Goal: Transaction & Acquisition: Purchase product/service

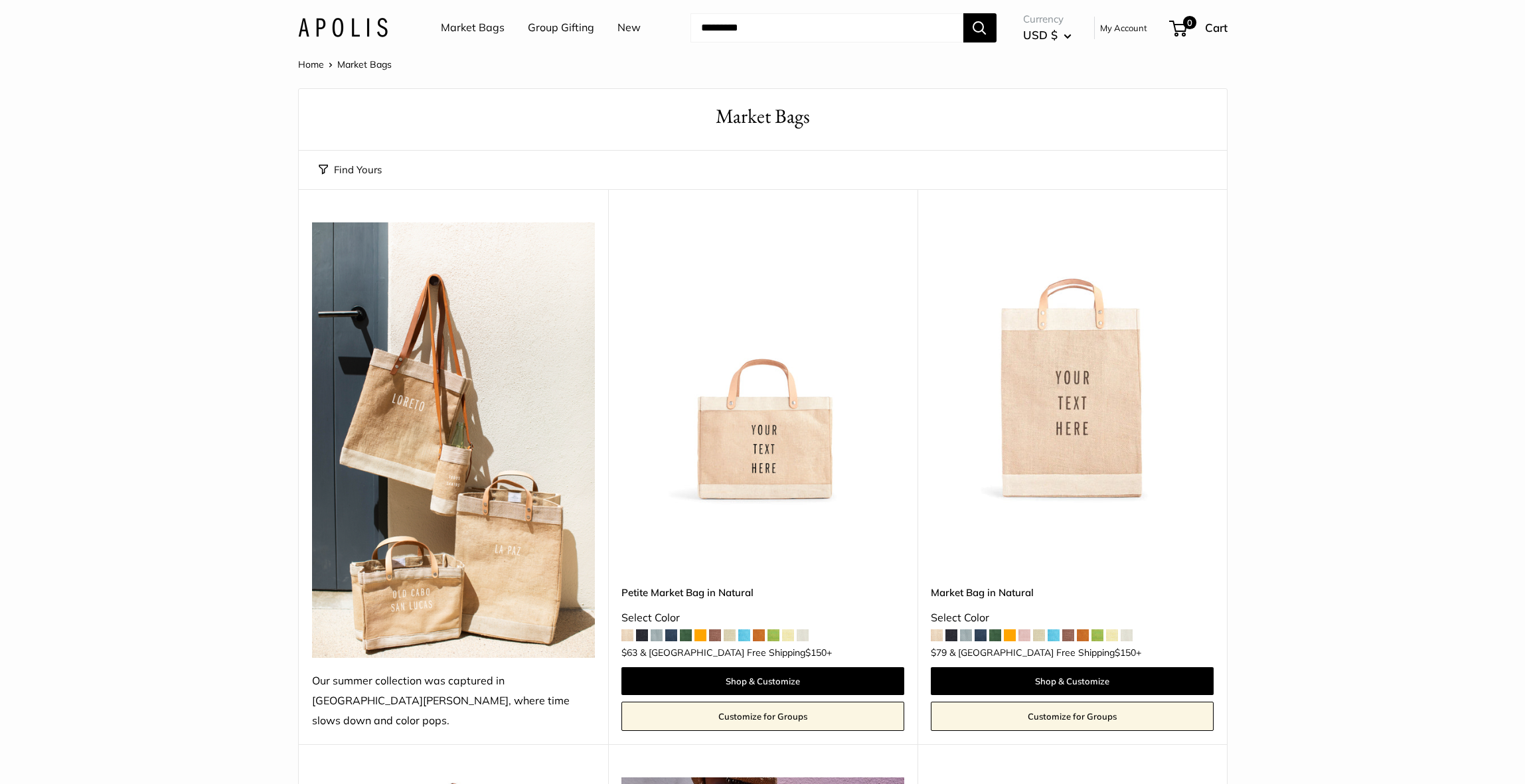
click at [0, 0] on img at bounding box center [0, 0] width 0 height 0
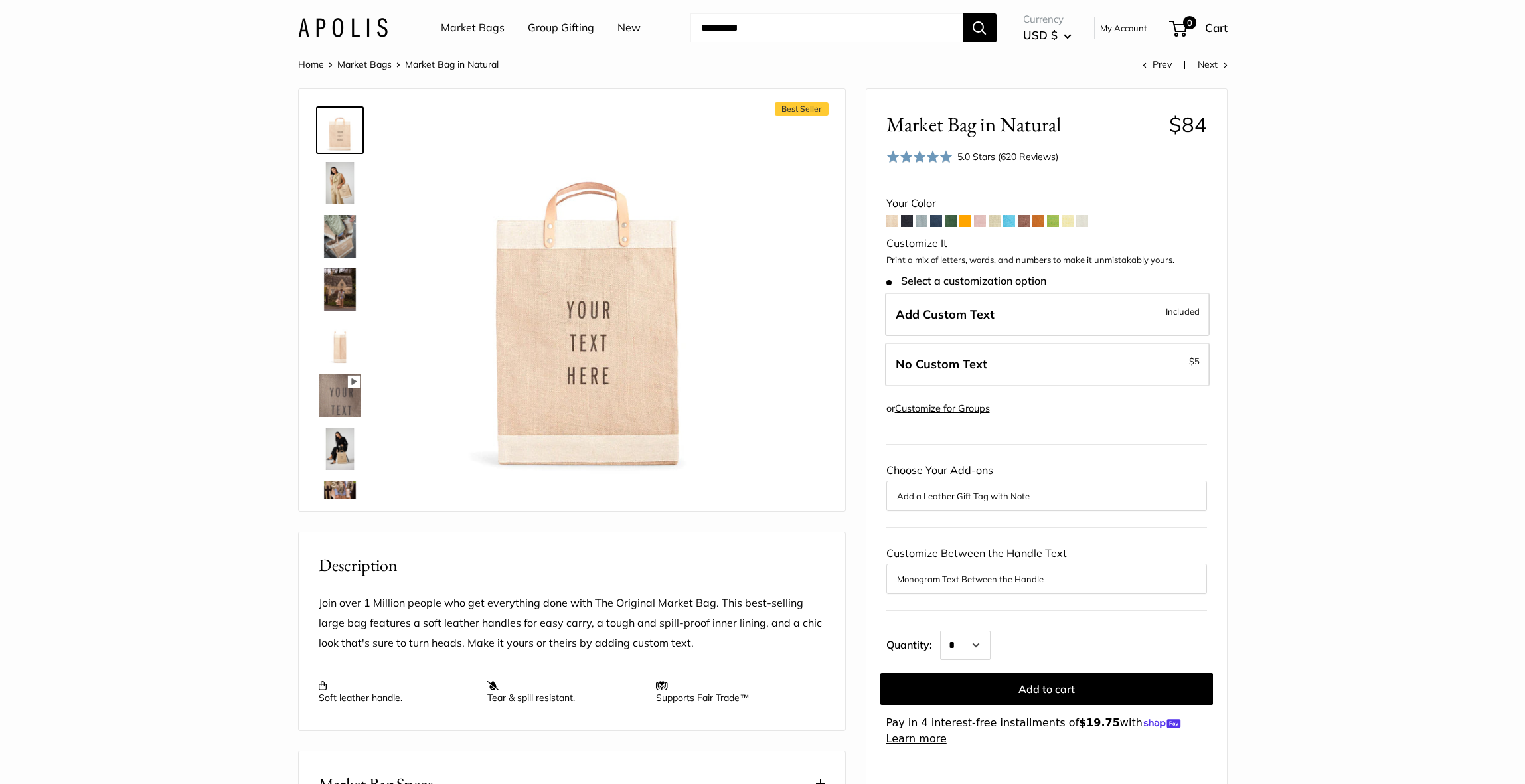
click at [1006, 221] on span at bounding box center [1009, 221] width 12 height 12
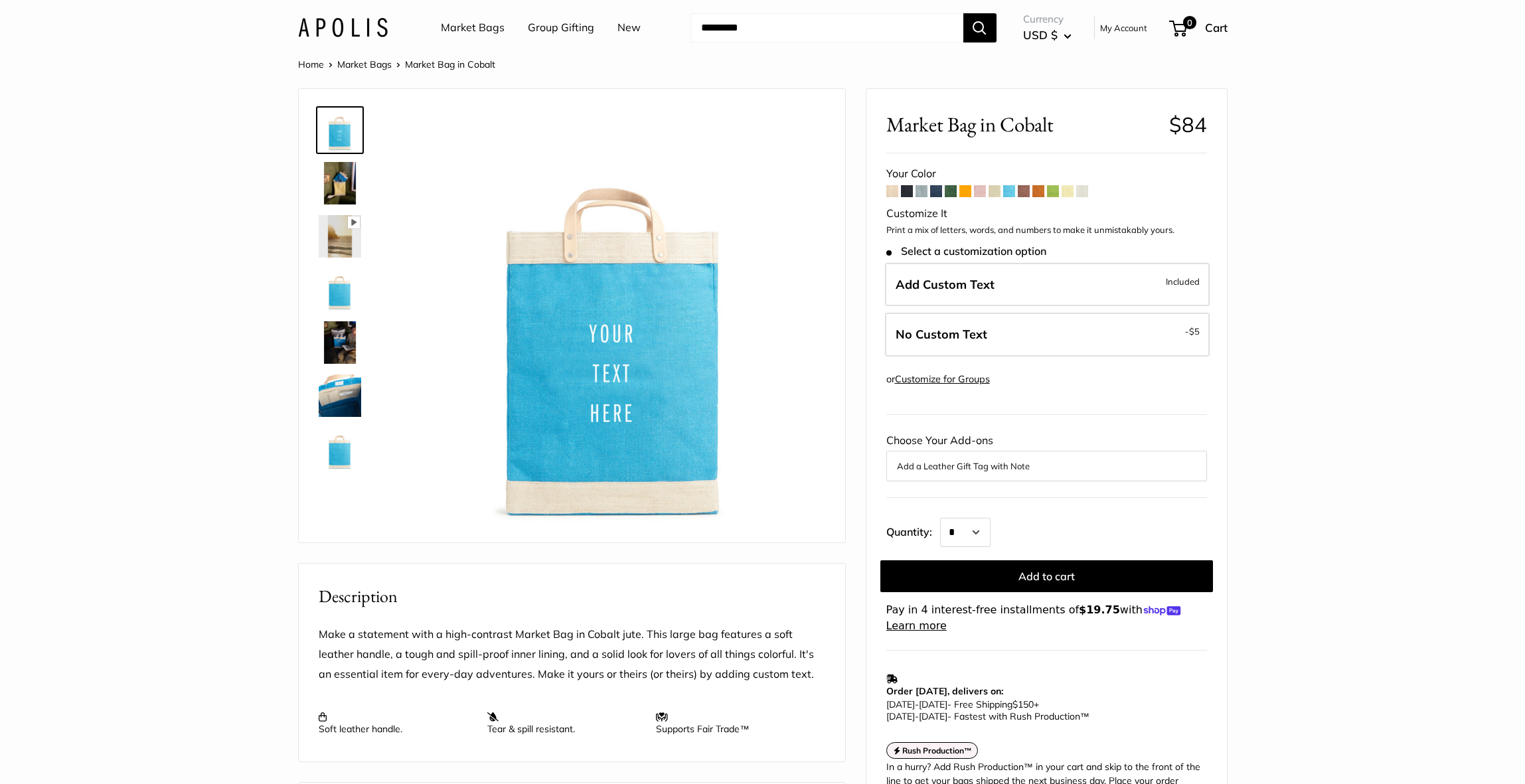
click at [892, 194] on span at bounding box center [892, 191] width 12 height 12
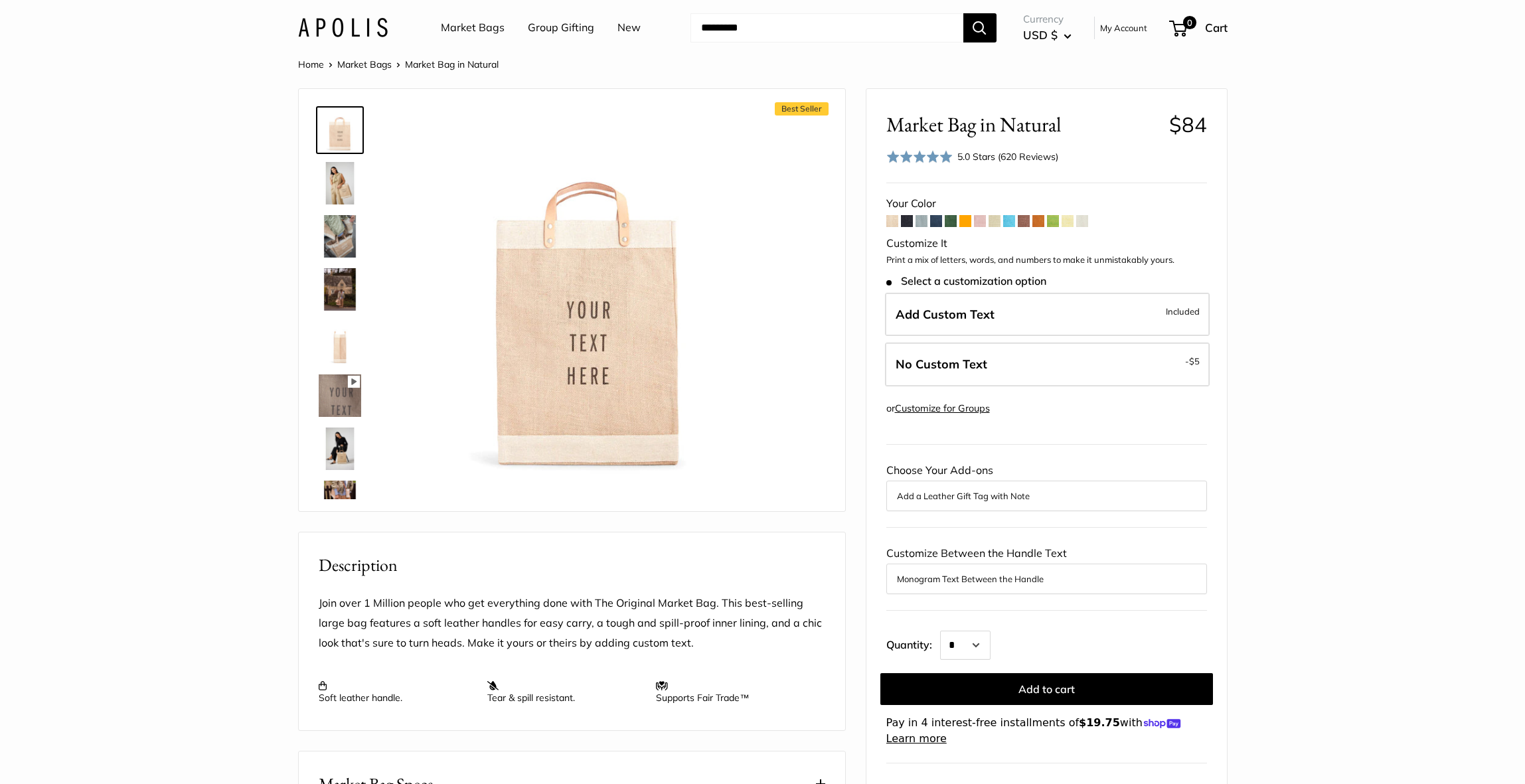
click at [920, 221] on span at bounding box center [921, 221] width 12 height 12
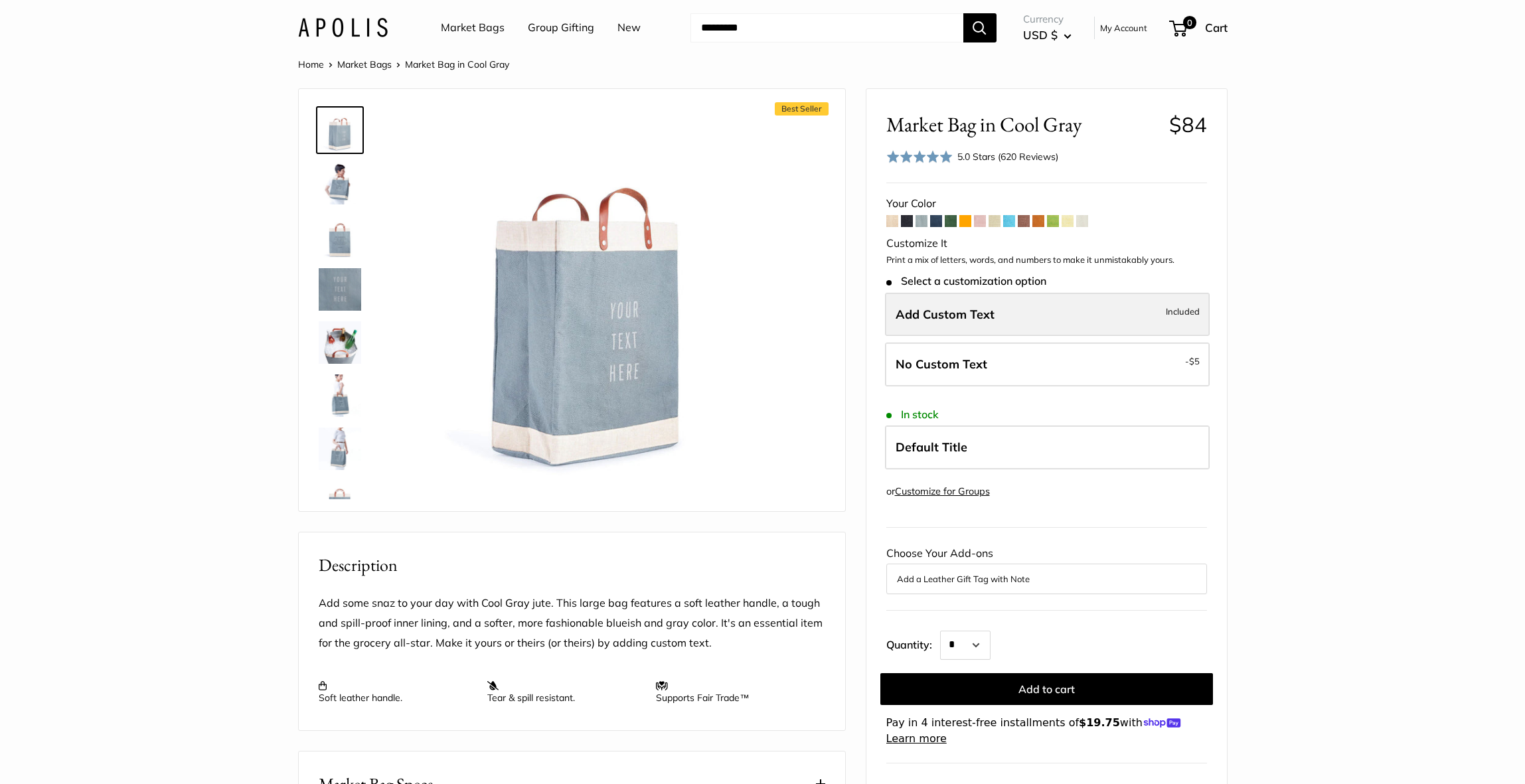
click at [1160, 320] on label "Add Custom Text Included" at bounding box center [1047, 315] width 324 height 43
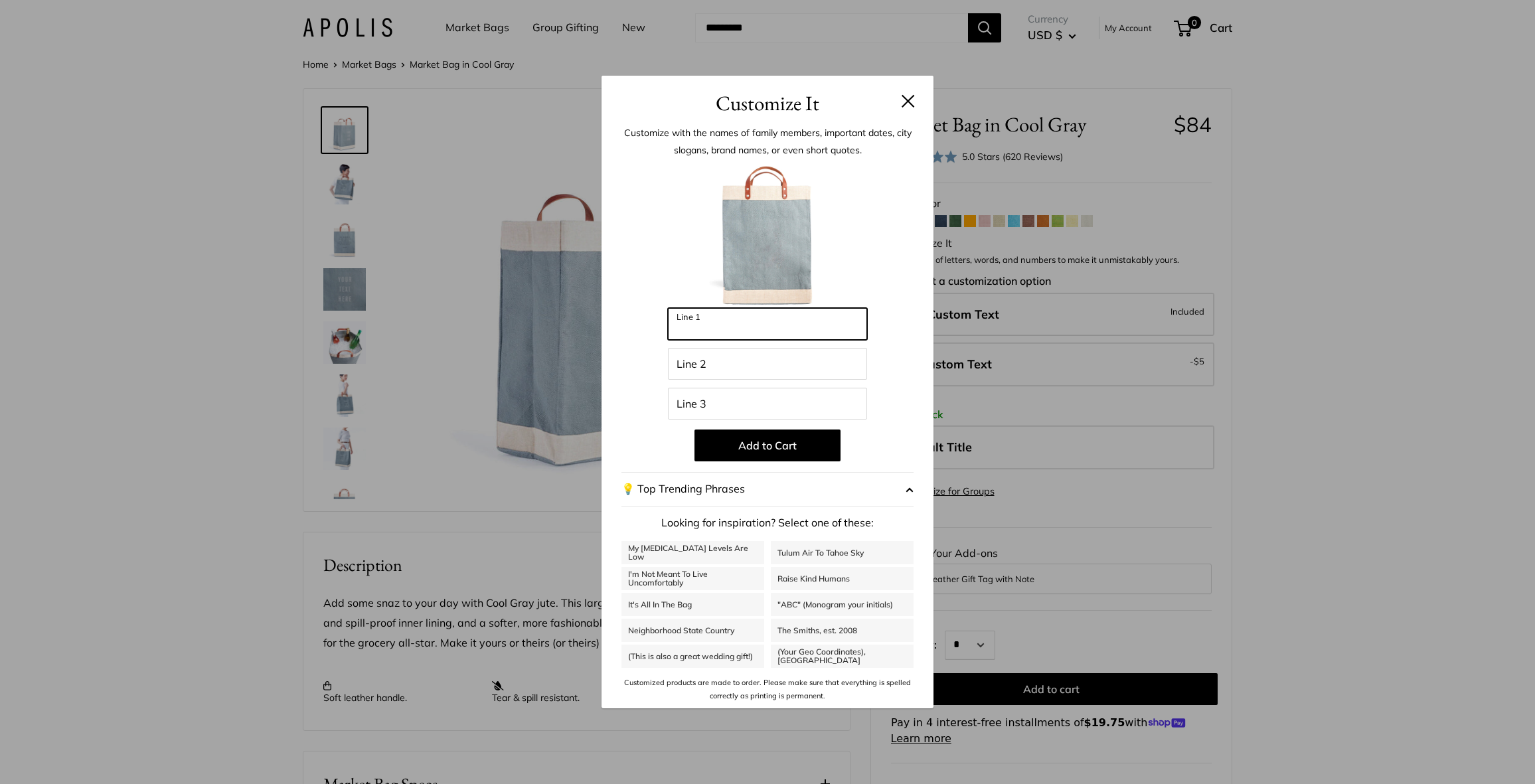
click at [847, 316] on input "Line 1" at bounding box center [767, 324] width 199 height 32
type input "******"
click at [827, 361] on input "Line 2" at bounding box center [767, 364] width 199 height 32
type input "******"
click at [818, 399] on input "Line 3" at bounding box center [767, 404] width 199 height 32
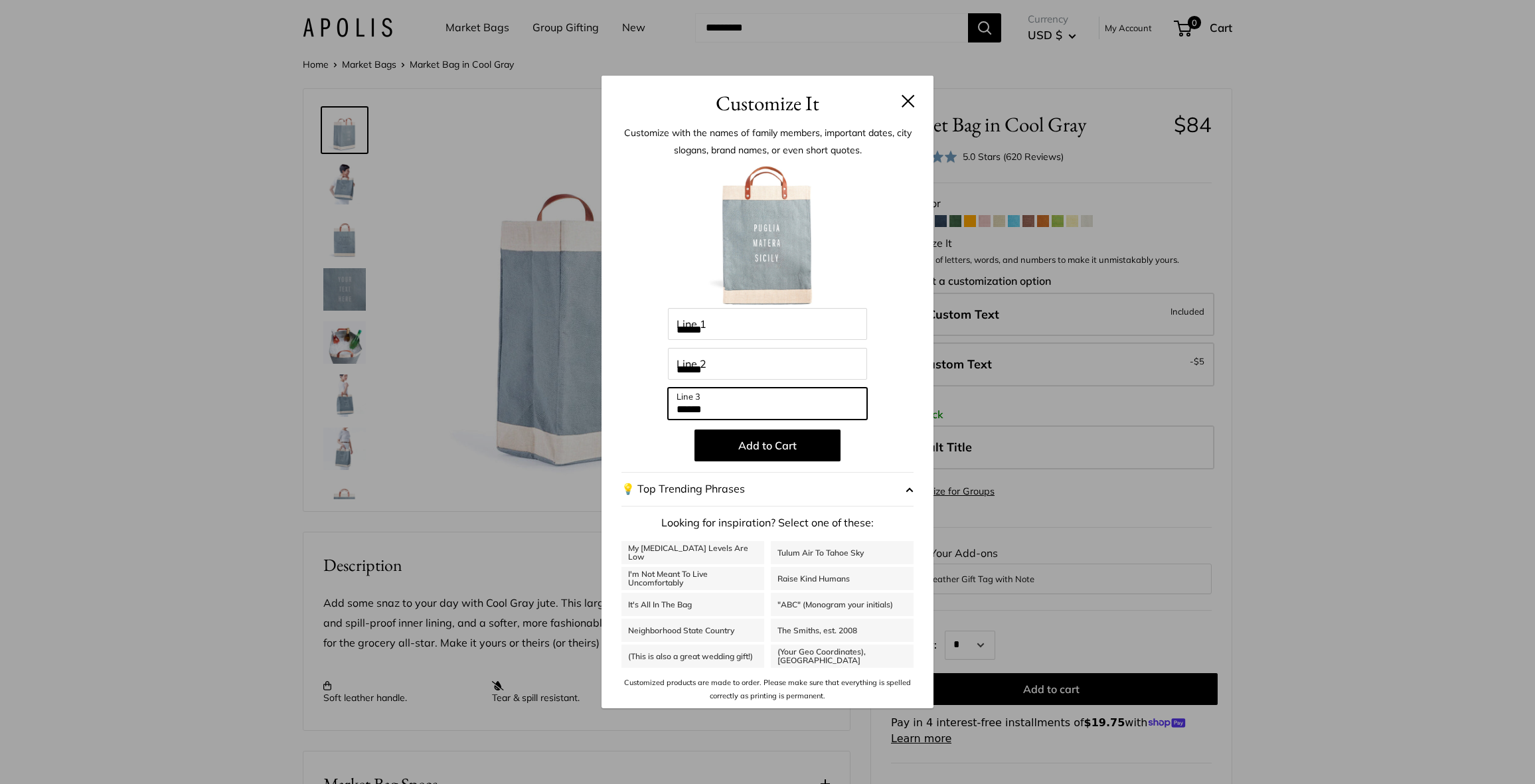
type input "******"
click at [865, 237] on div at bounding box center [767, 234] width 292 height 146
click at [780, 449] on button "Add to Cart" at bounding box center [767, 446] width 146 height 32
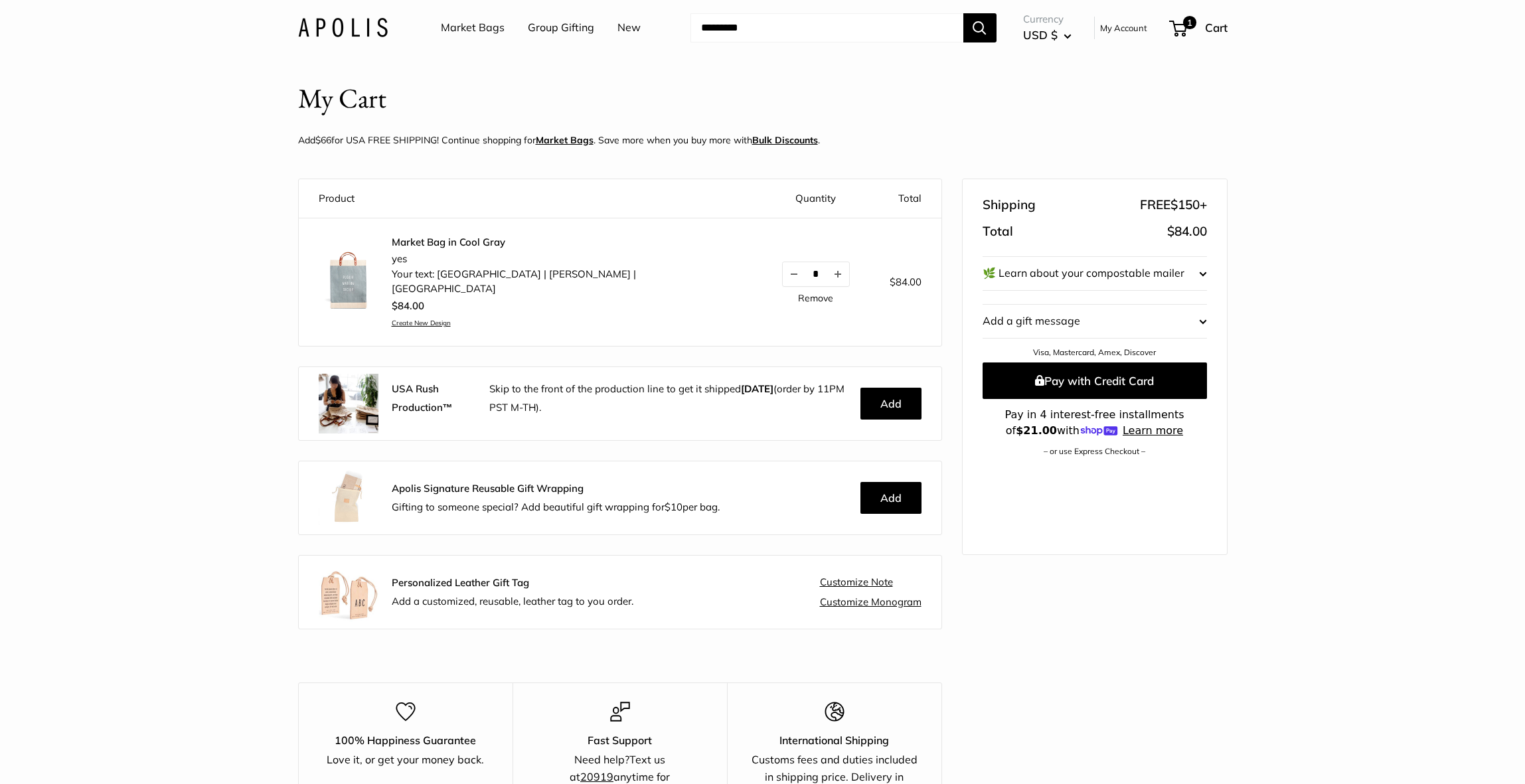
click at [468, 29] on link "Market Bags" at bounding box center [473, 27] width 64 height 20
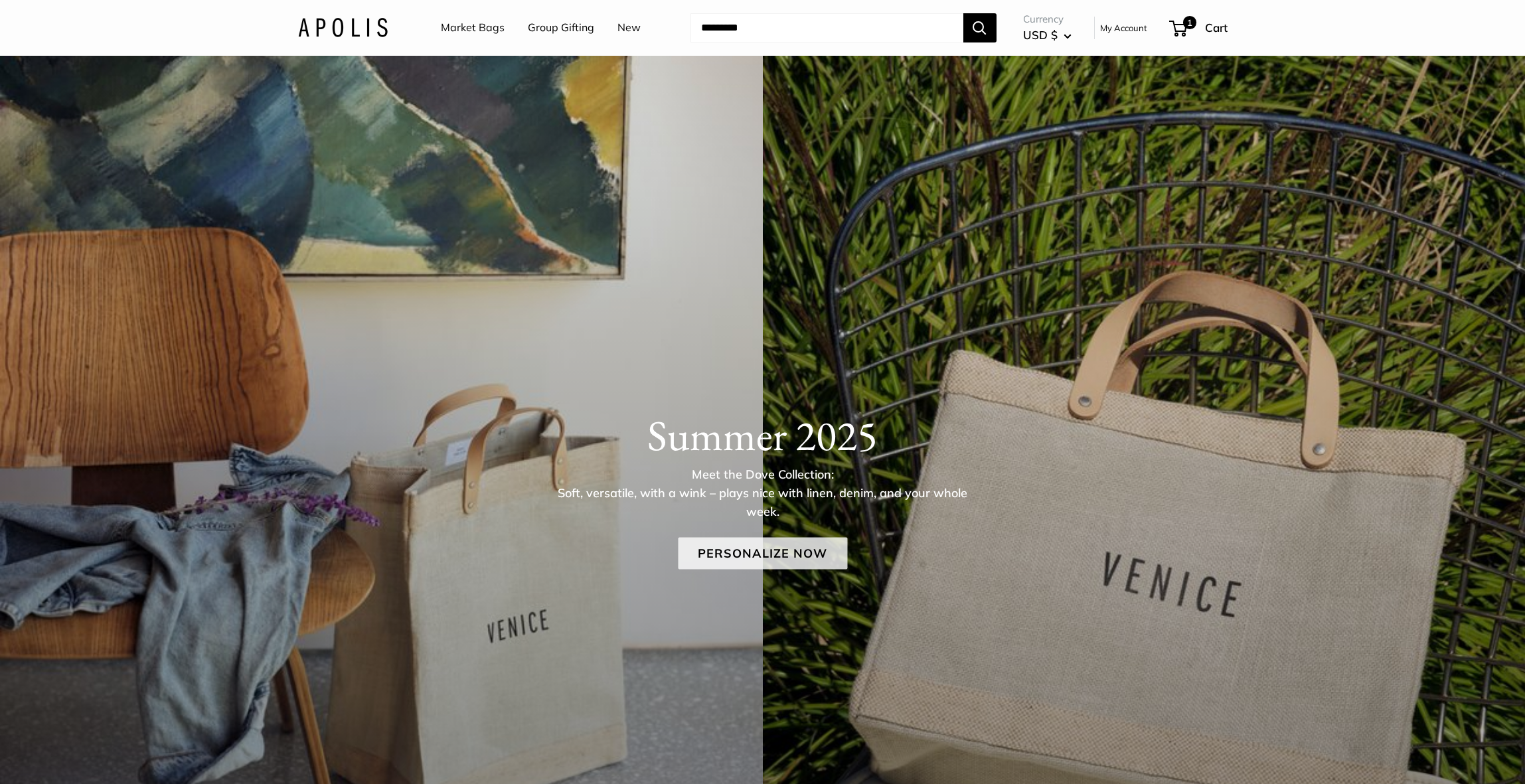
click at [753, 555] on link "Personalize Now" at bounding box center [762, 553] width 169 height 32
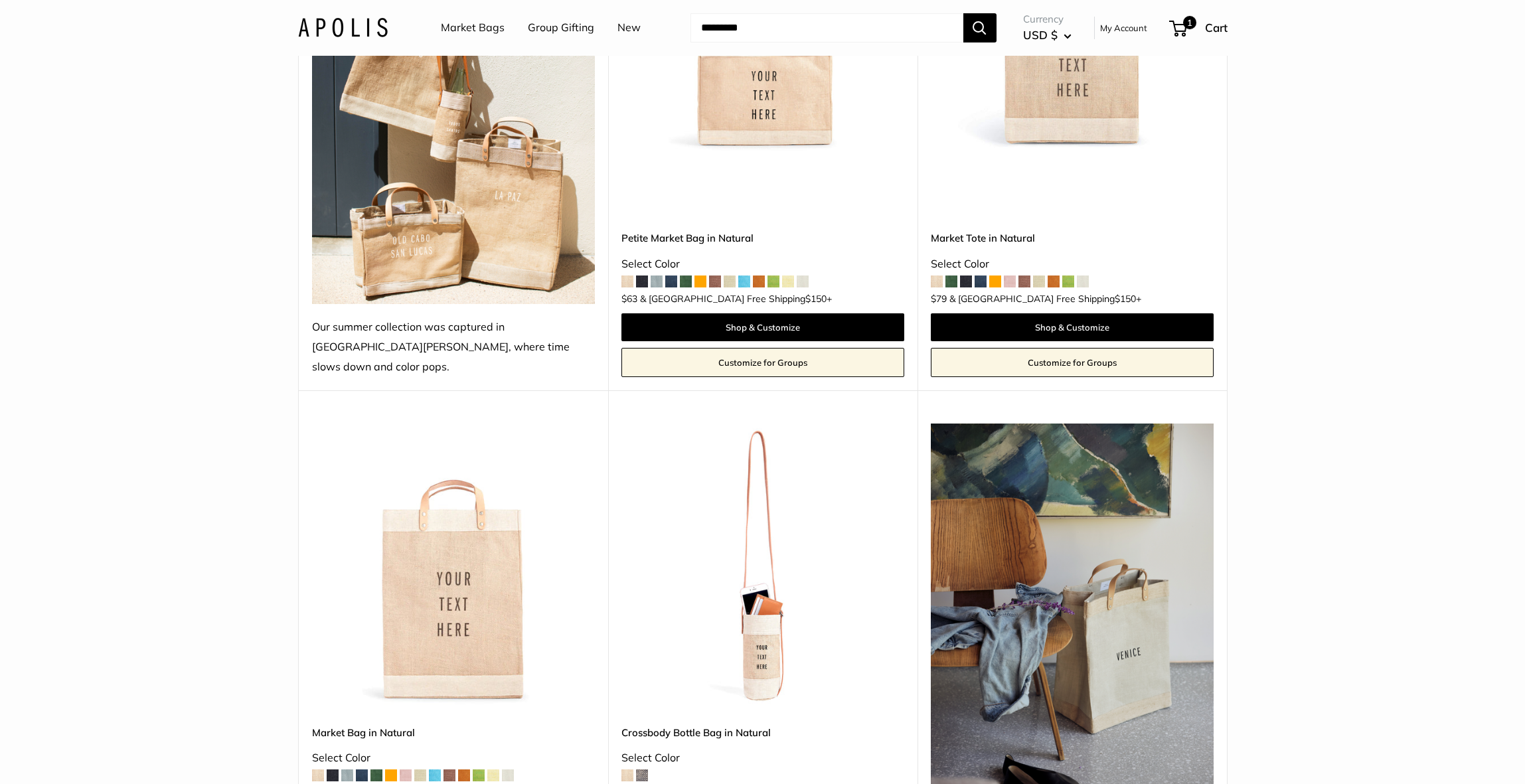
scroll to position [385, 0]
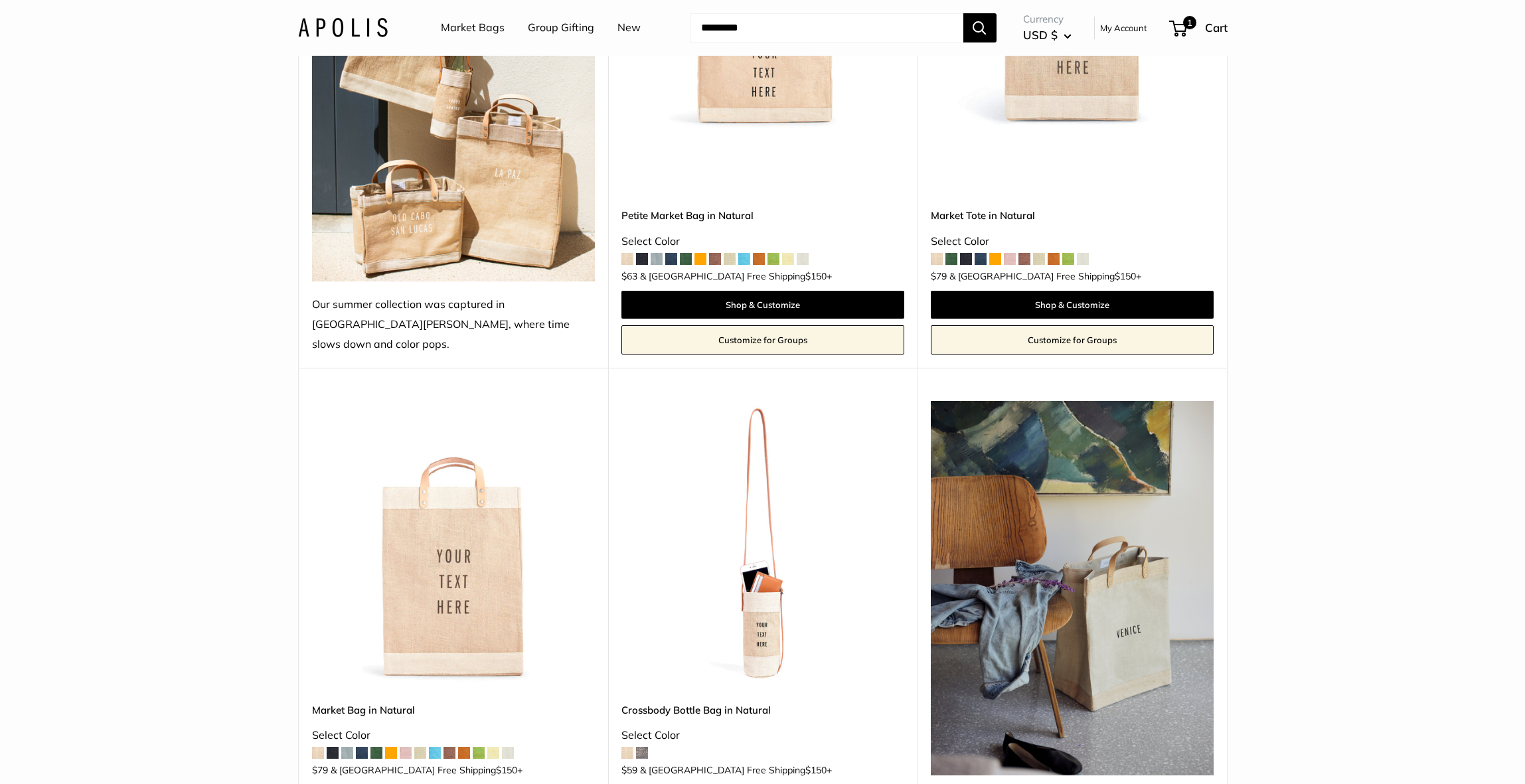
click at [0, 0] on img at bounding box center [0, 0] width 0 height 0
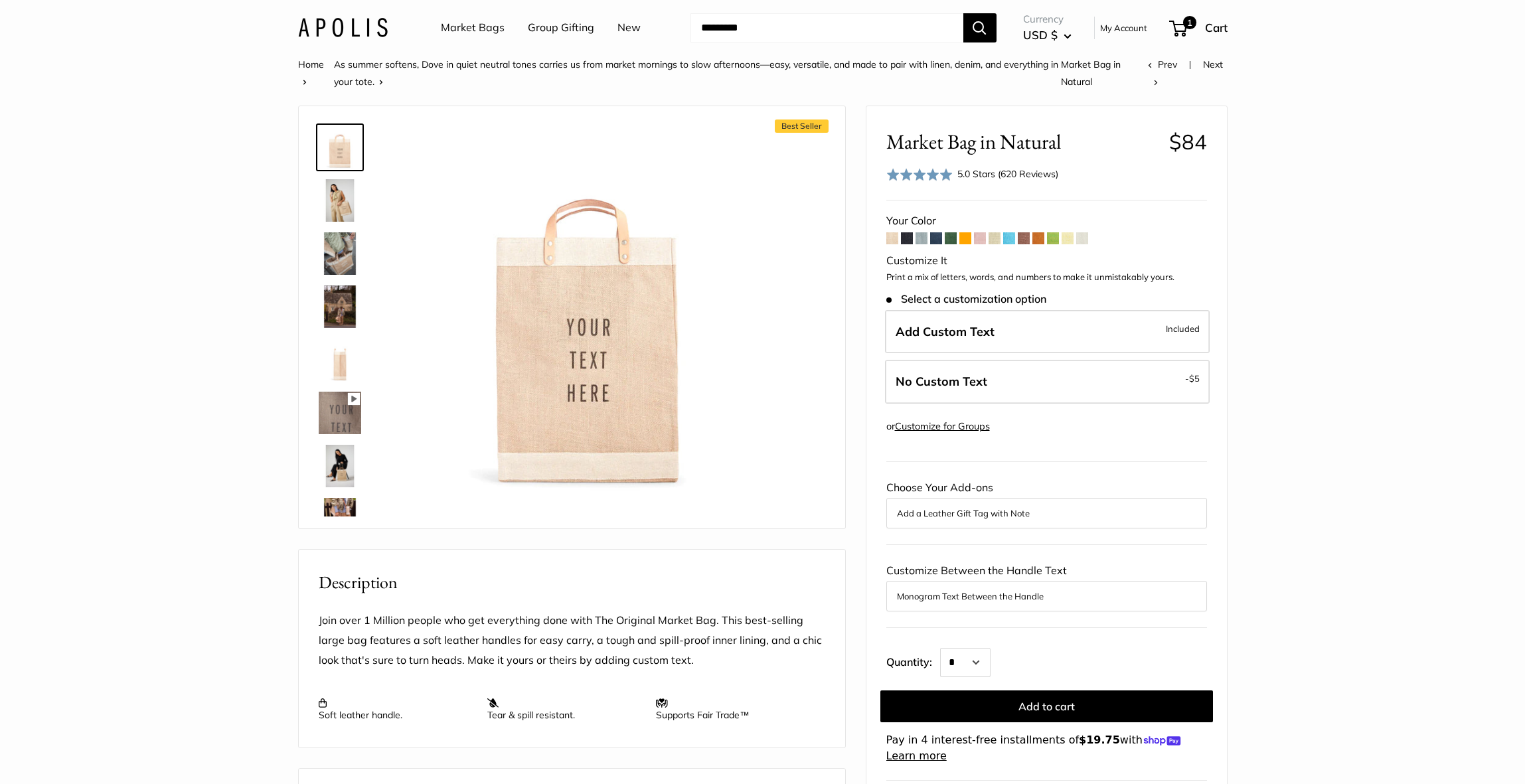
click at [1081, 242] on span at bounding box center [1082, 238] width 12 height 12
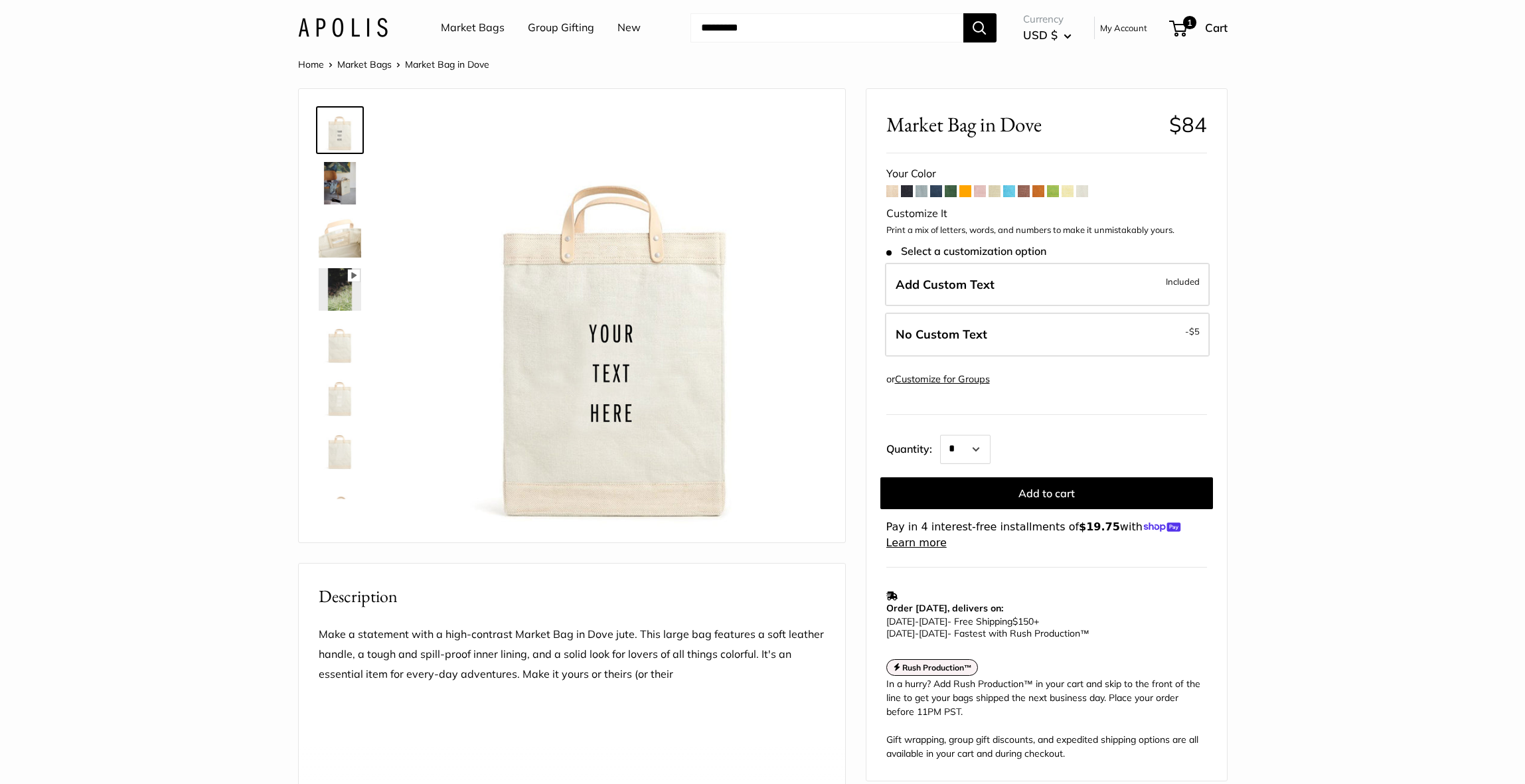
click at [1064, 193] on span at bounding box center [1068, 191] width 12 height 12
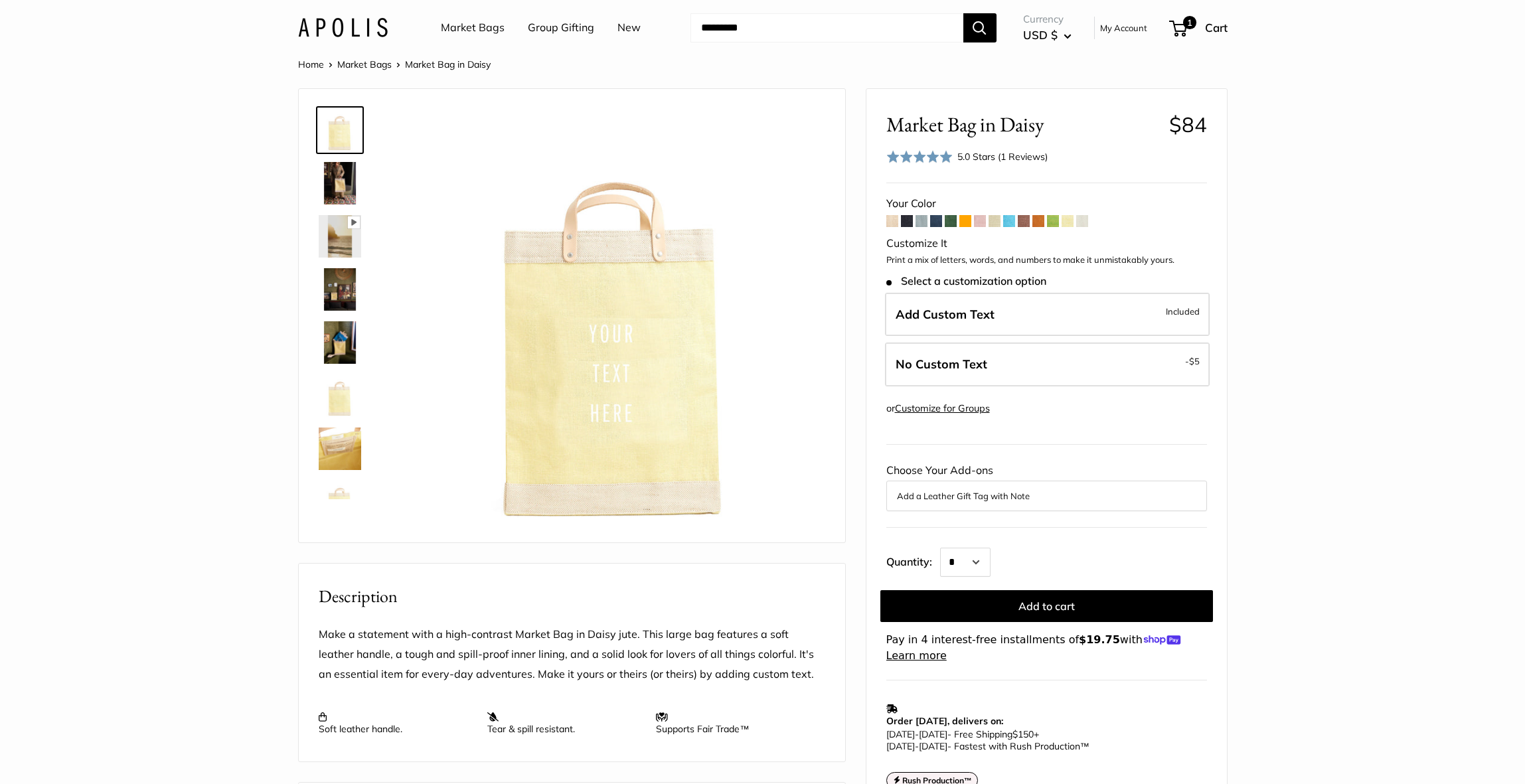
click at [894, 226] on span at bounding box center [892, 221] width 12 height 12
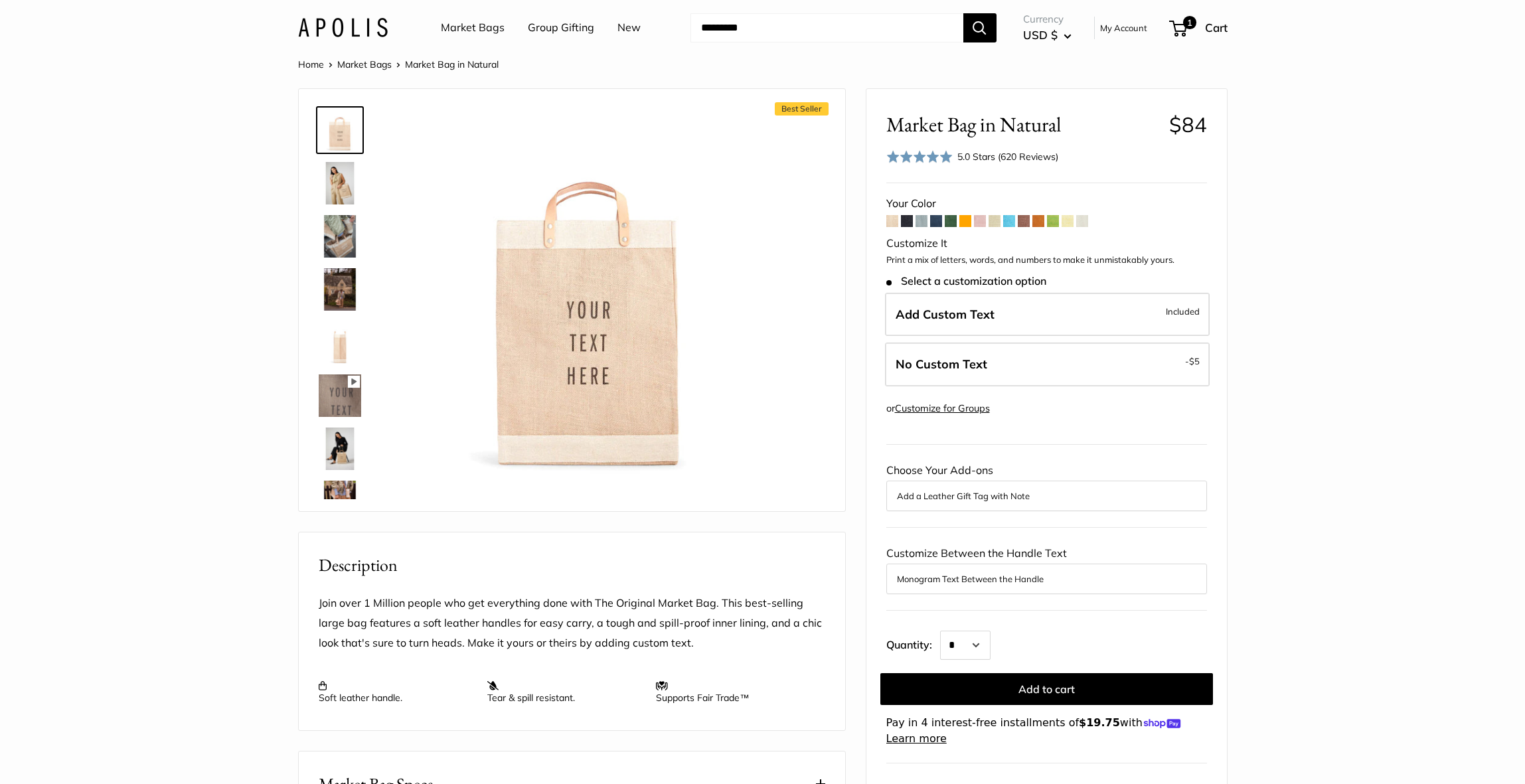
click at [984, 223] on span at bounding box center [980, 221] width 12 height 12
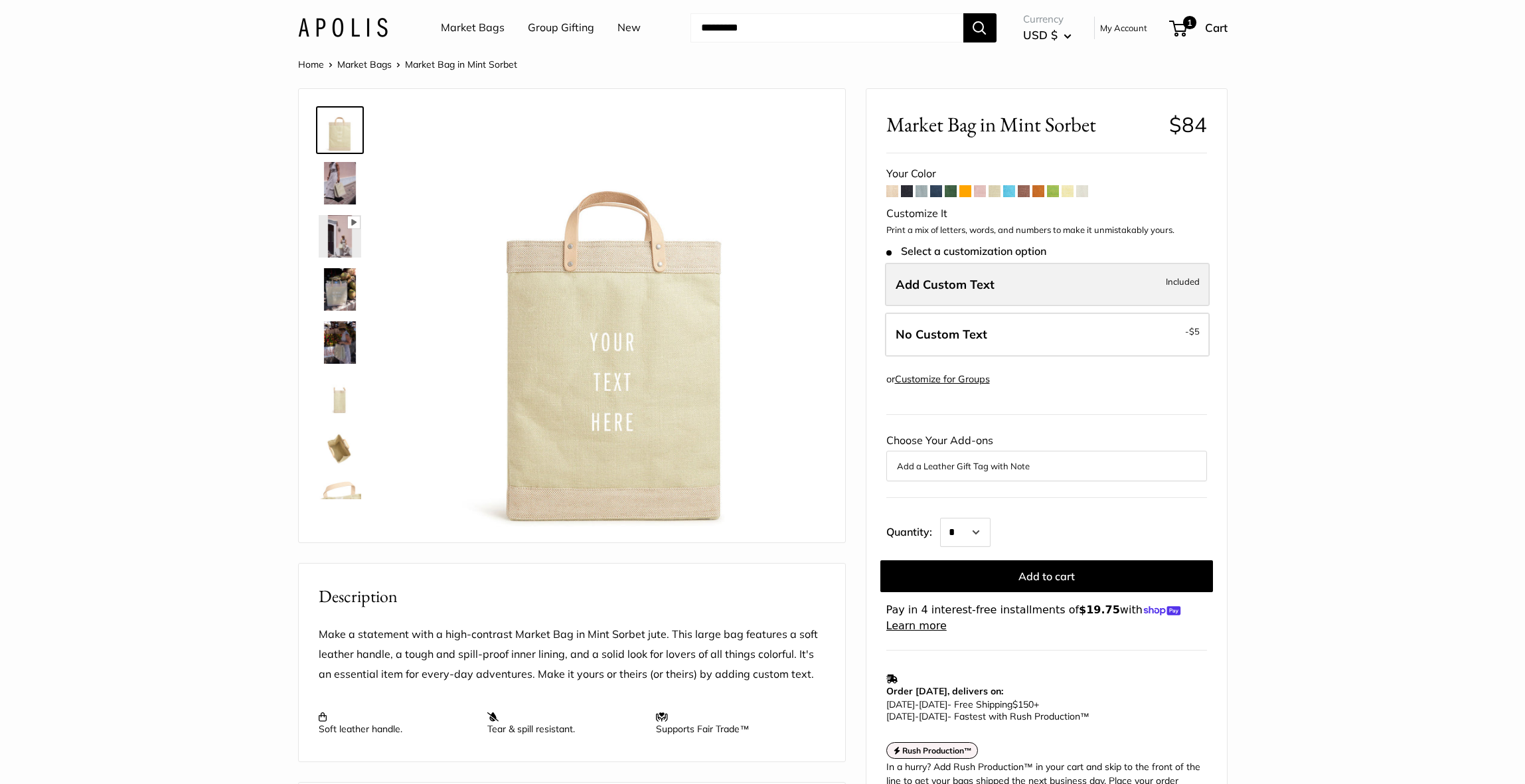
click at [983, 298] on label "Add Custom Text Included" at bounding box center [1047, 285] width 324 height 43
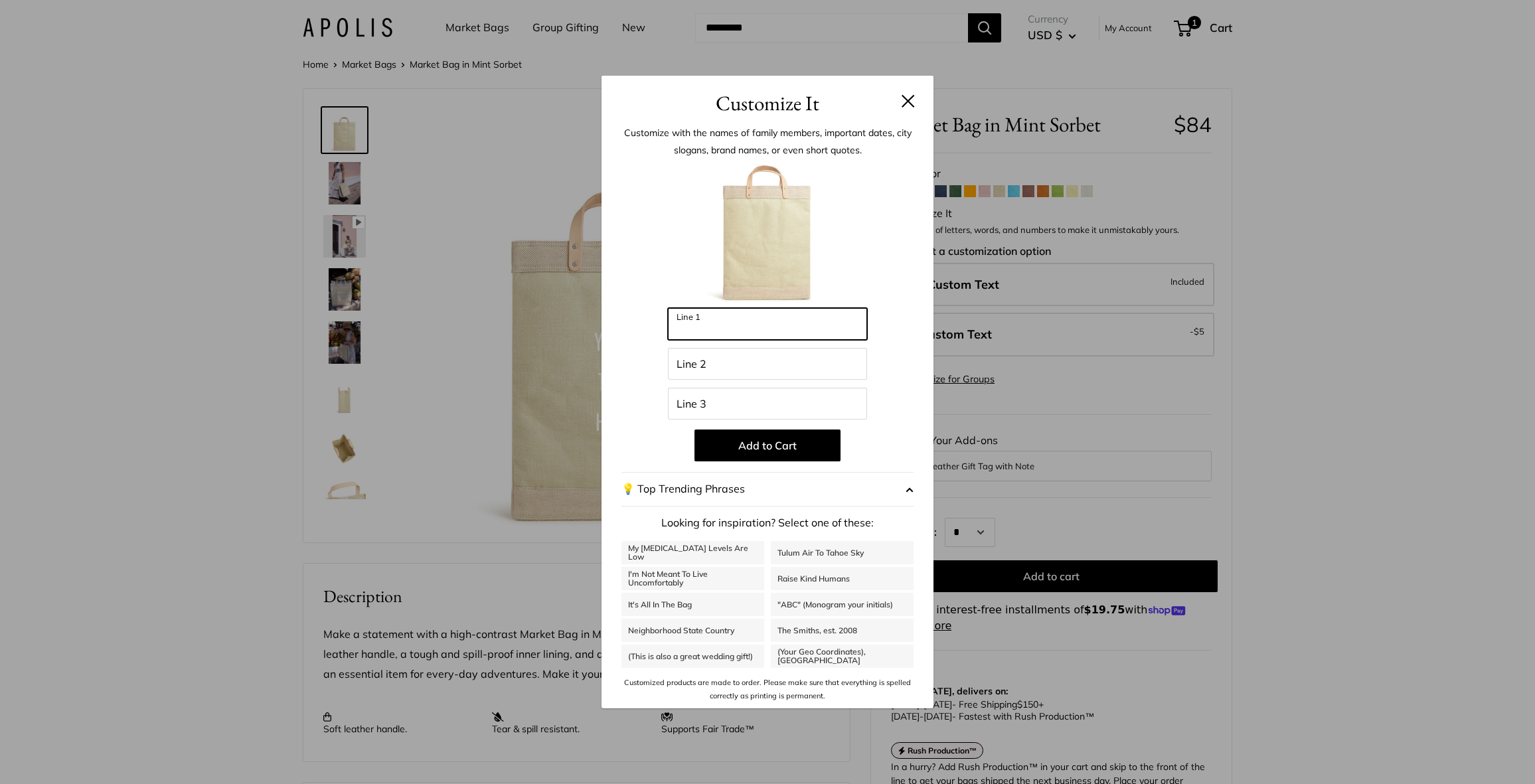
click at [817, 332] on input "Line 1" at bounding box center [767, 324] width 199 height 32
type input "******"
click at [786, 372] on input "Line 2" at bounding box center [767, 364] width 199 height 32
click at [910, 101] on button at bounding box center [908, 101] width 13 height 13
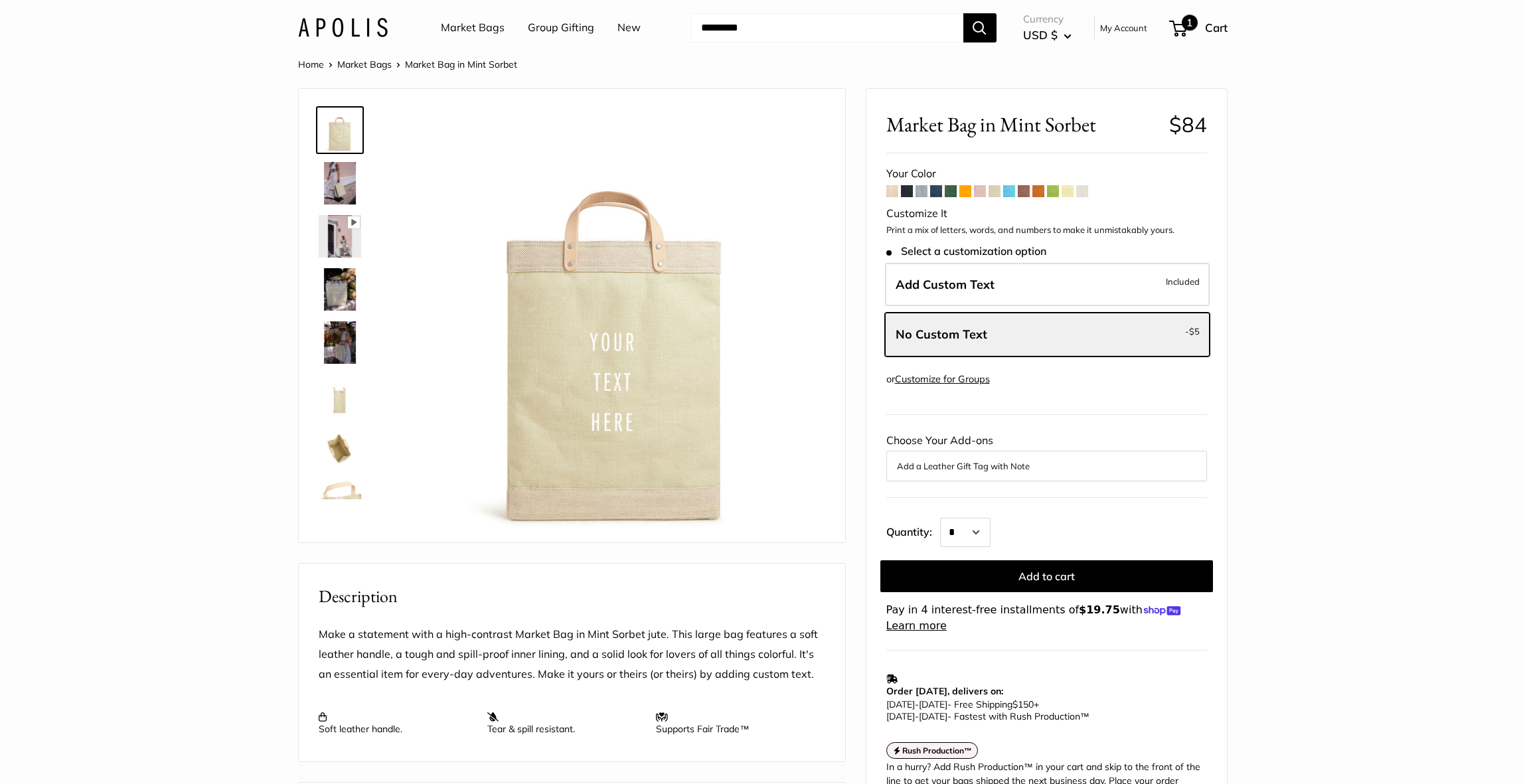
click at [1191, 27] on span "1" at bounding box center [1190, 23] width 16 height 16
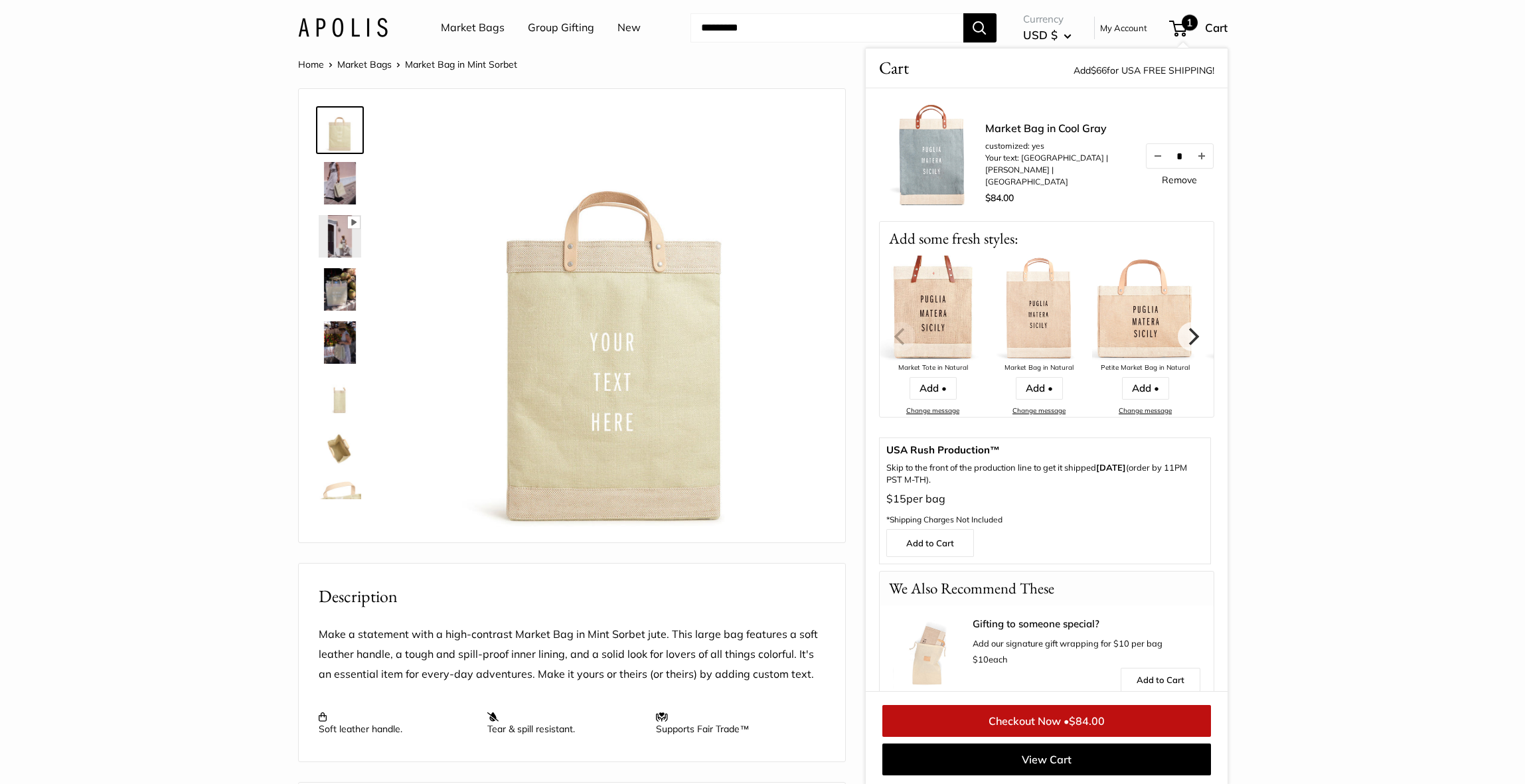
click at [1002, 136] on link "Market Bag in Cool Gray" at bounding box center [1058, 128] width 146 height 16
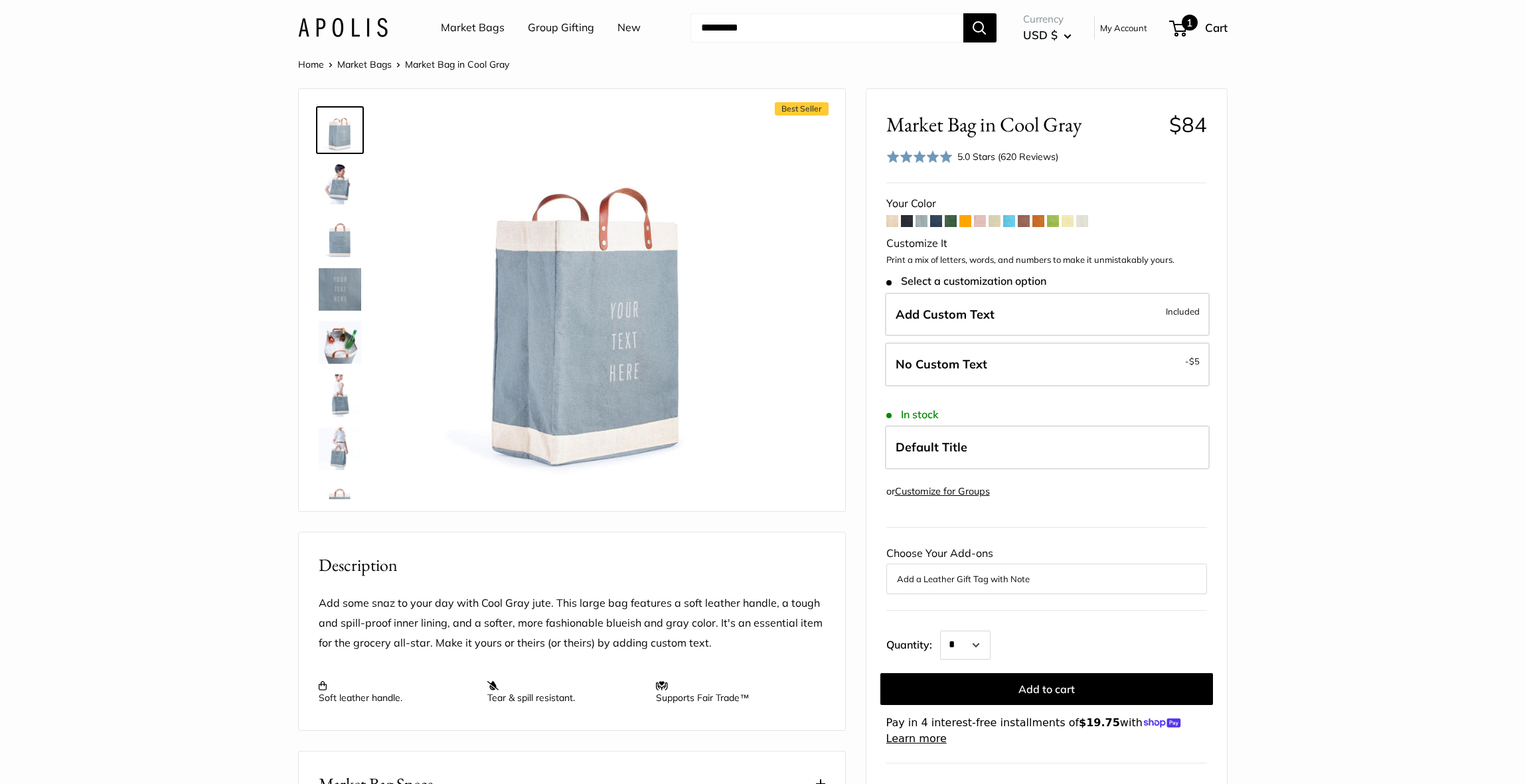
click at [1210, 26] on span "Cart" at bounding box center [1217, 27] width 23 height 14
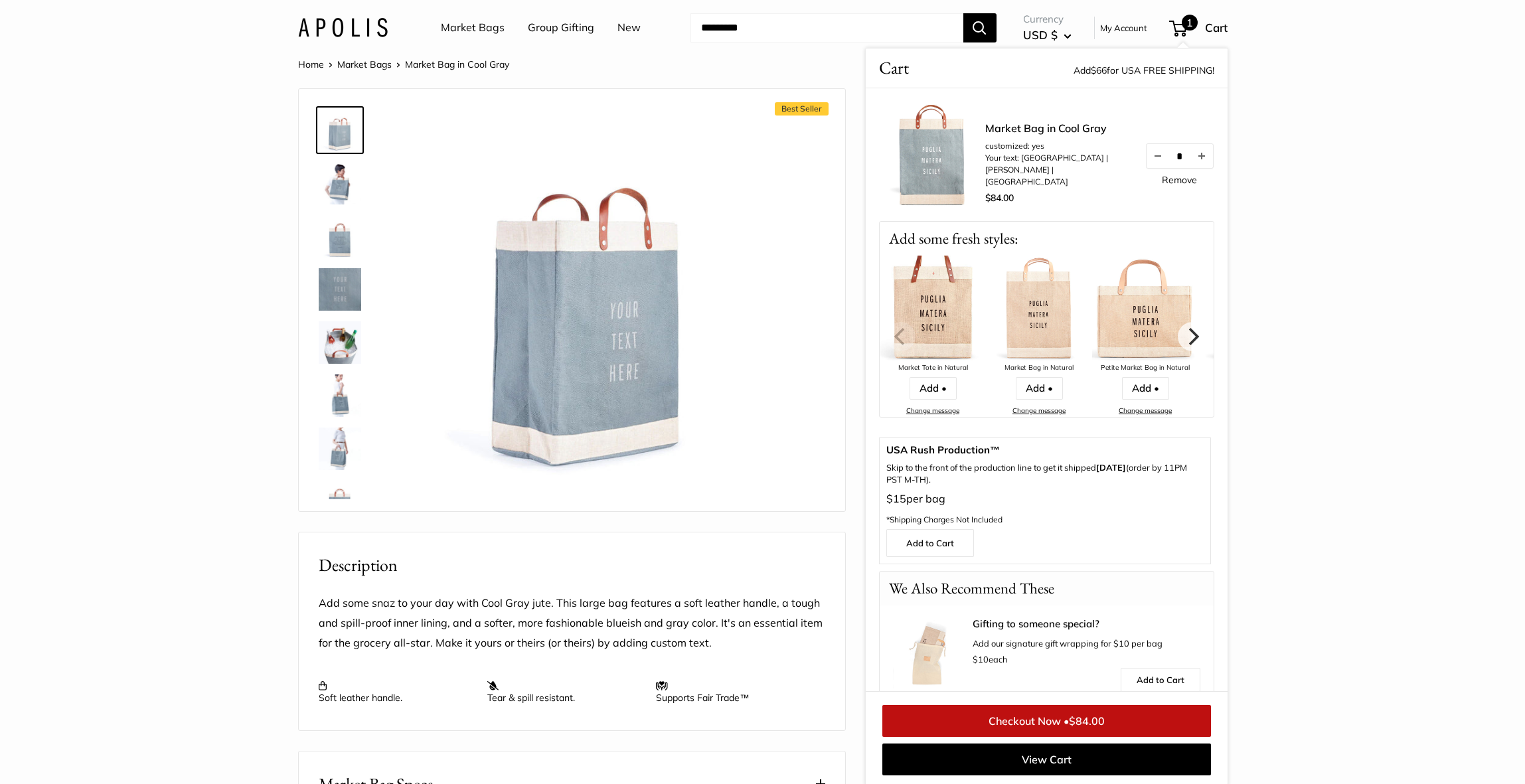
click at [1080, 726] on span "$84.00" at bounding box center [1087, 720] width 36 height 13
